Goal: Information Seeking & Learning: Learn about a topic

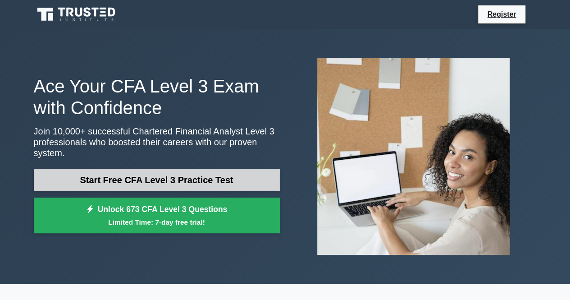
click at [159, 175] on link "Start Free CFA Level 3 Practice Test" at bounding box center [157, 180] width 246 height 22
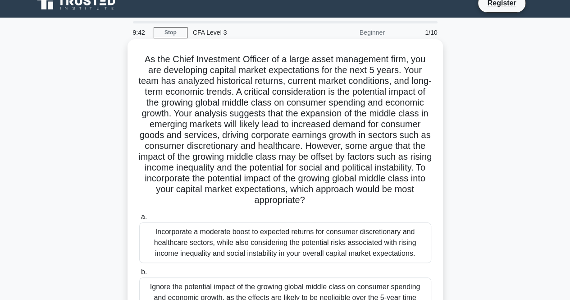
scroll to position [90, 0]
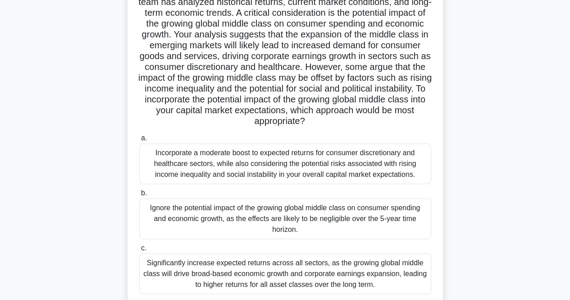
click at [233, 162] on div "Incorporate a moderate boost to expected returns for consumer discretionary and…" at bounding box center [285, 163] width 292 height 41
click at [139, 141] on input "a. Incorporate a moderate boost to expected returns for consumer discretionary …" at bounding box center [139, 138] width 0 height 6
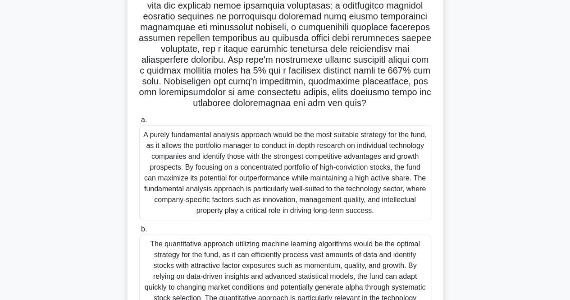
scroll to position [135, 0]
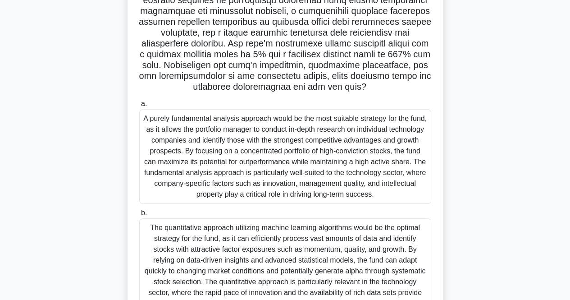
click at [281, 171] on div "A purely fundamental analysis approach would be the most suitable strategy for …" at bounding box center [285, 156] width 292 height 95
click at [139, 107] on input "a. A purely fundamental analysis approach would be the most suitable strategy f…" at bounding box center [139, 104] width 0 height 6
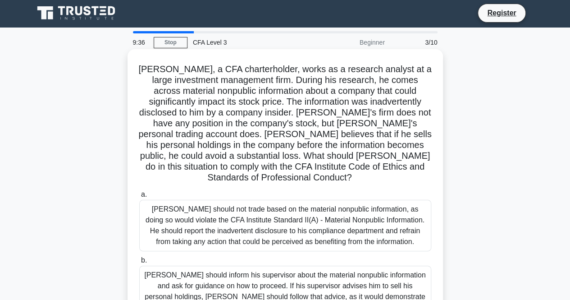
scroll to position [0, 0]
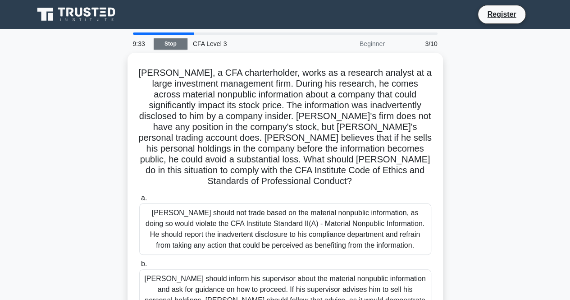
click at [171, 45] on link "Stop" at bounding box center [171, 43] width 34 height 11
